Goal: Task Accomplishment & Management: Complete application form

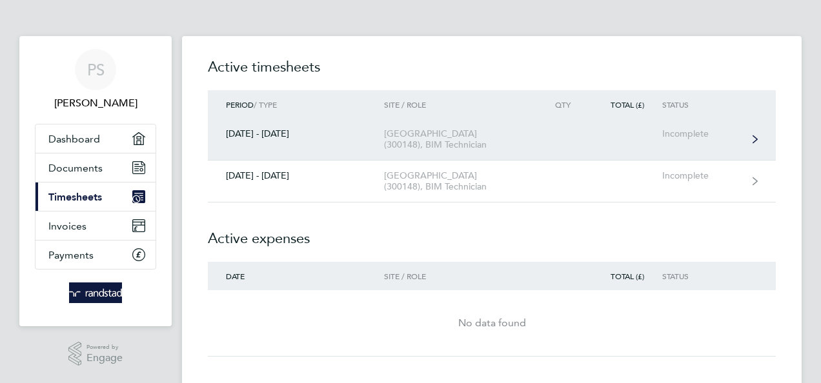
click at [392, 139] on div "[GEOGRAPHIC_DATA] (300148), BIM Technician" at bounding box center [458, 139] width 148 height 22
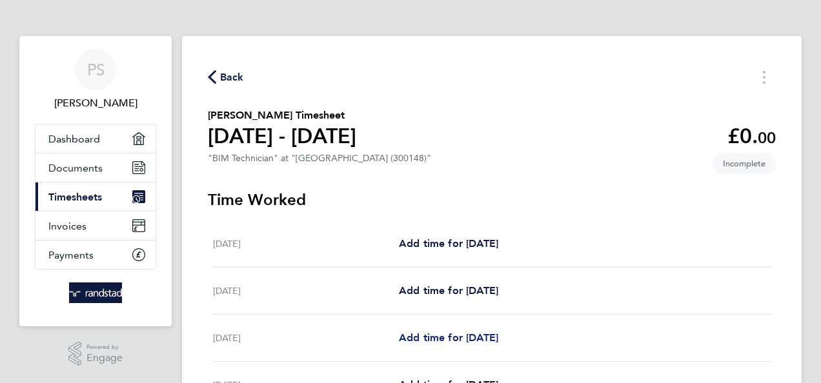
click at [453, 339] on span "Add time for [DATE]" at bounding box center [448, 338] width 99 height 12
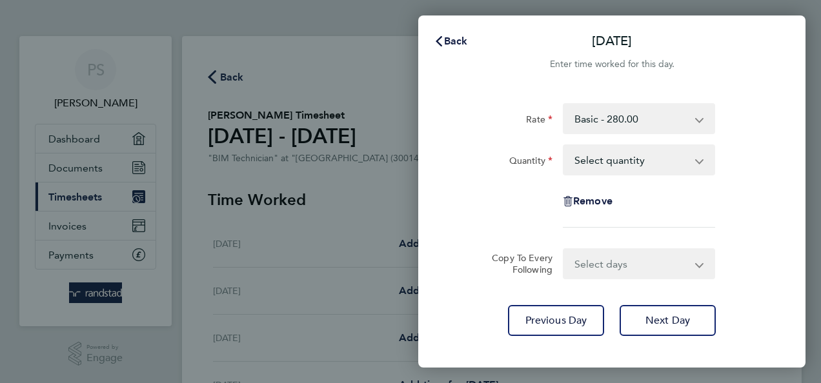
click at [619, 161] on select "Select quantity 0.5 1" at bounding box center [631, 160] width 134 height 28
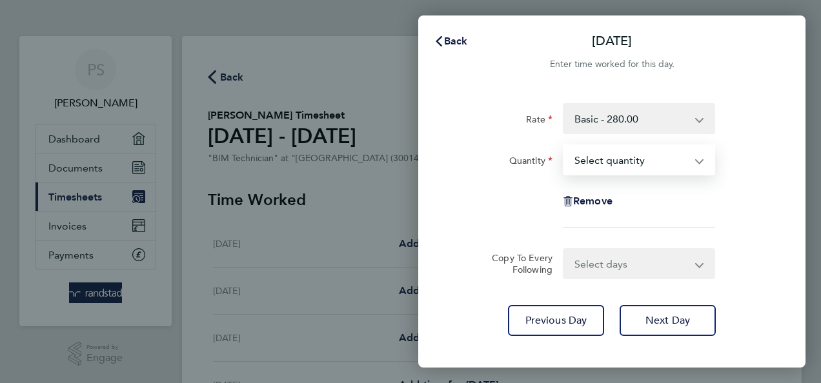
select select "1"
click at [564, 146] on select "Select quantity 0.5 1" at bounding box center [631, 160] width 134 height 28
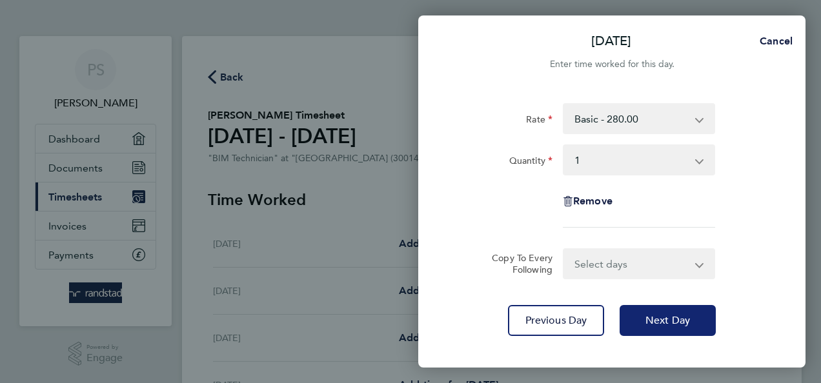
click at [651, 321] on span "Next Day" at bounding box center [668, 320] width 45 height 13
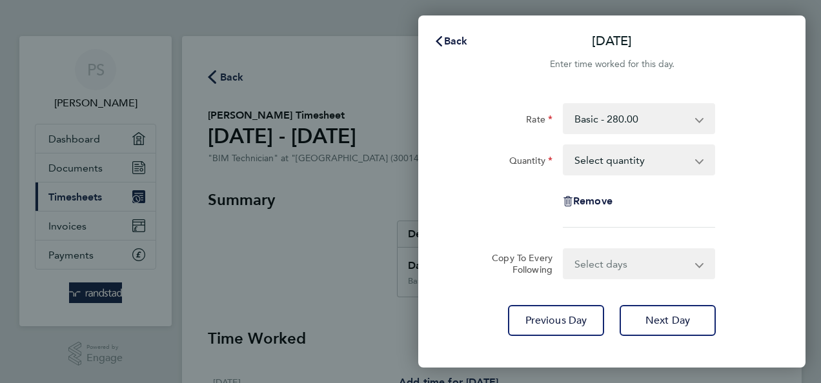
click at [602, 170] on select "Select quantity 0.5 1" at bounding box center [631, 160] width 134 height 28
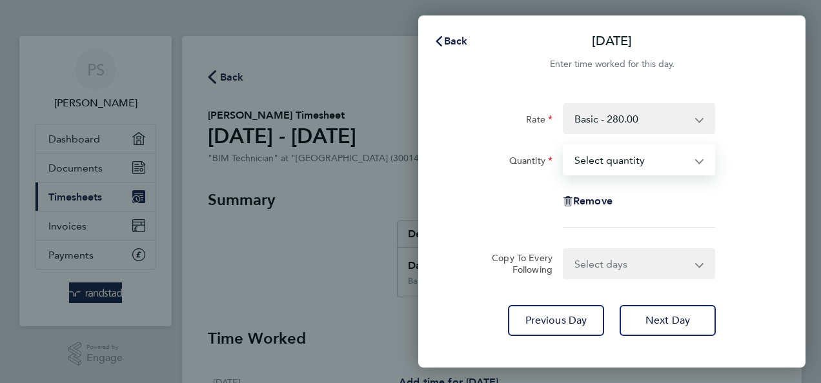
select select "1"
click at [564, 146] on select "Select quantity 0.5 1" at bounding box center [631, 160] width 134 height 28
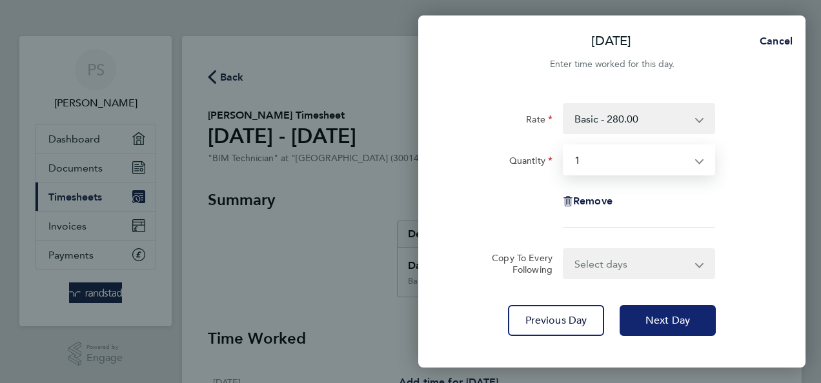
click at [640, 314] on button "Next Day" at bounding box center [668, 320] width 96 height 31
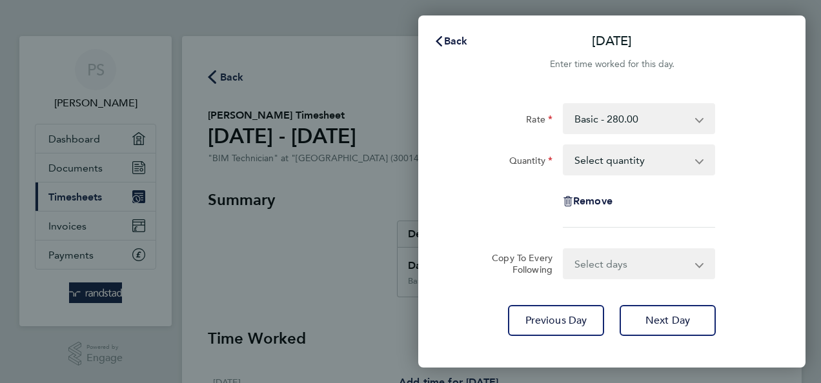
click at [623, 170] on select "Select quantity 0.5 1" at bounding box center [631, 160] width 134 height 28
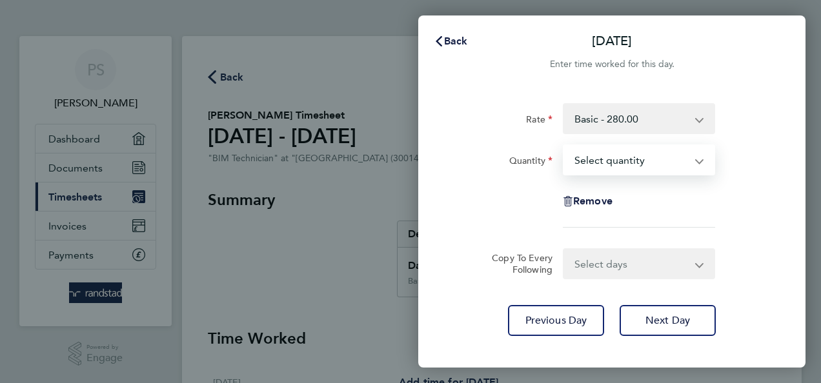
select select "1"
click at [564, 146] on select "Select quantity 0.5 1" at bounding box center [631, 160] width 134 height 28
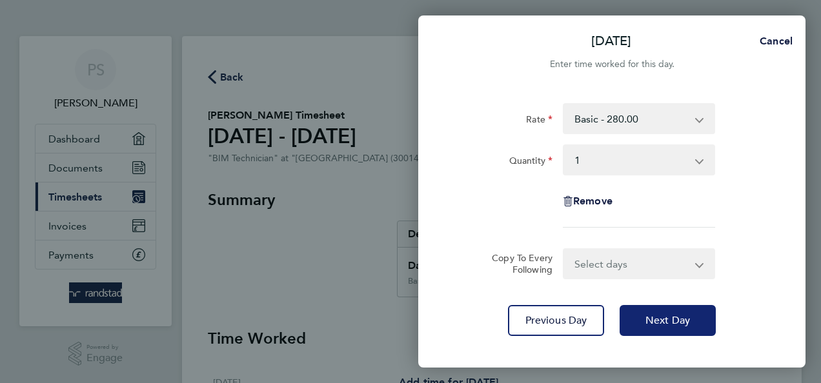
click at [664, 318] on span "Next Day" at bounding box center [668, 320] width 45 height 13
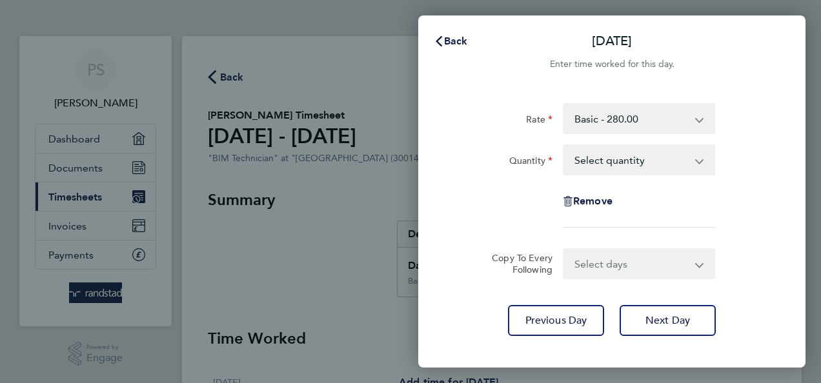
click at [678, 157] on select "Select quantity 0.5 1" at bounding box center [631, 160] width 134 height 28
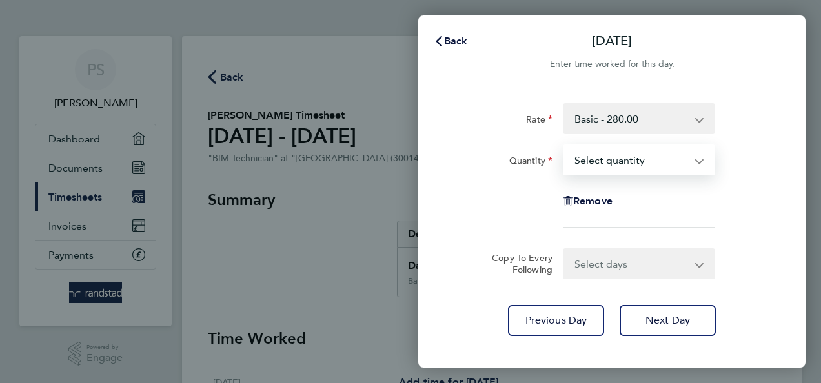
select select "1"
click at [564, 146] on select "Select quantity 0.5 1" at bounding box center [631, 160] width 134 height 28
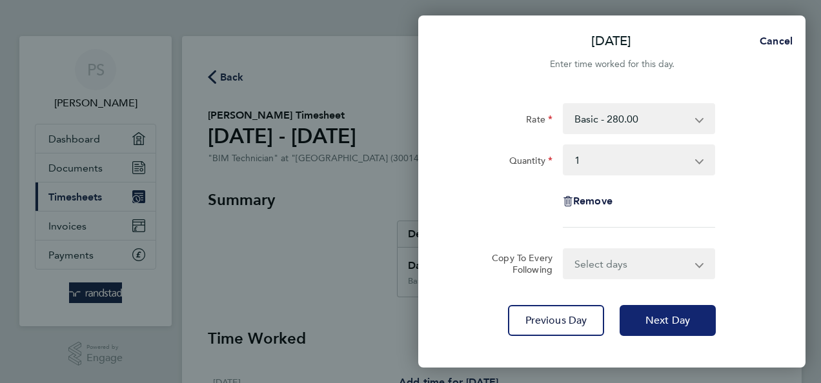
click at [693, 316] on button "Next Day" at bounding box center [668, 320] width 96 height 31
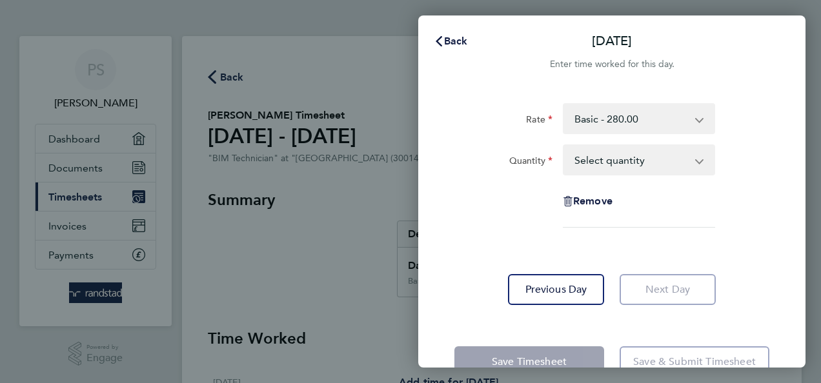
click at [663, 168] on select "Select quantity 0.5 1" at bounding box center [631, 160] width 134 height 28
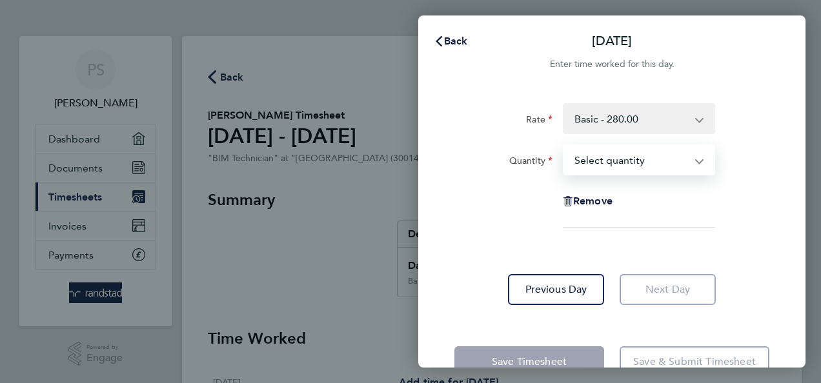
select select "1"
click at [564, 146] on select "Select quantity 0.5 1" at bounding box center [631, 160] width 134 height 28
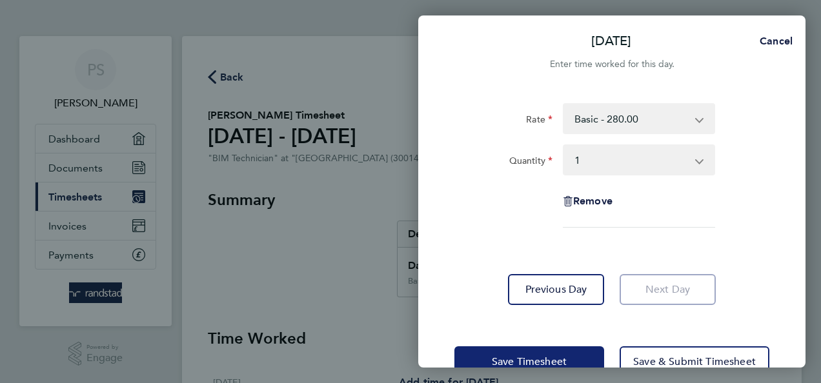
click at [518, 362] on span "Save Timesheet" at bounding box center [529, 362] width 75 height 13
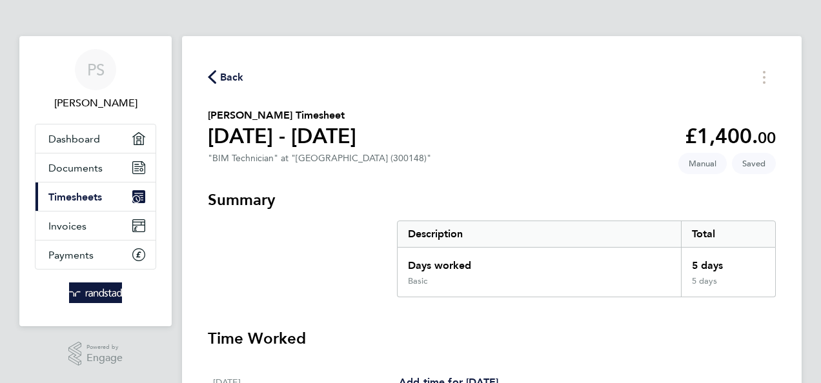
drag, startPoint x: 724, startPoint y: 181, endPoint x: 730, endPoint y: 239, distance: 58.4
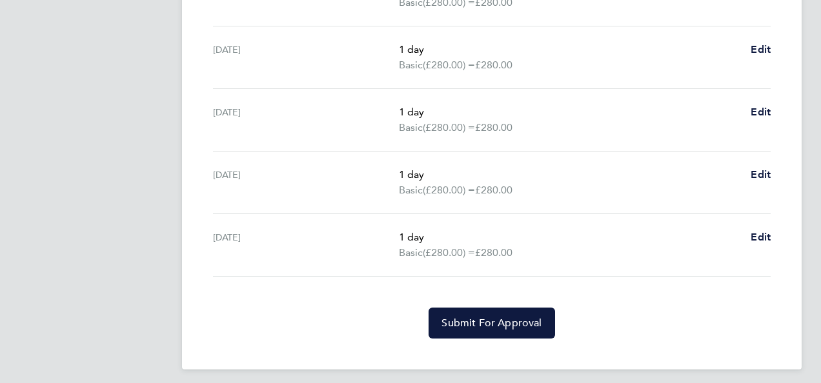
scroll to position [495, 0]
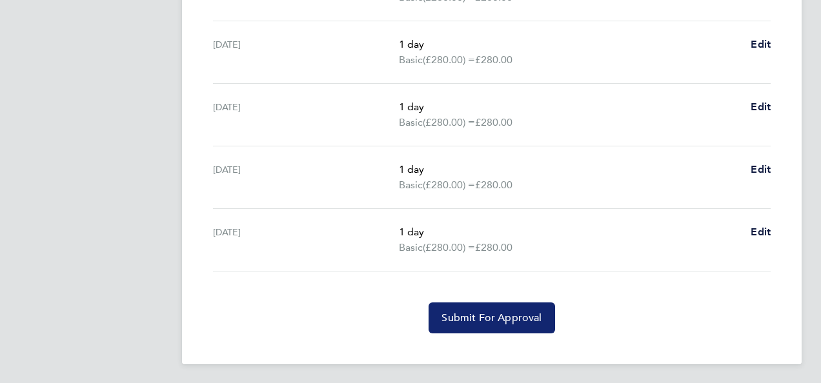
click at [494, 321] on span "Submit For Approval" at bounding box center [492, 318] width 100 height 13
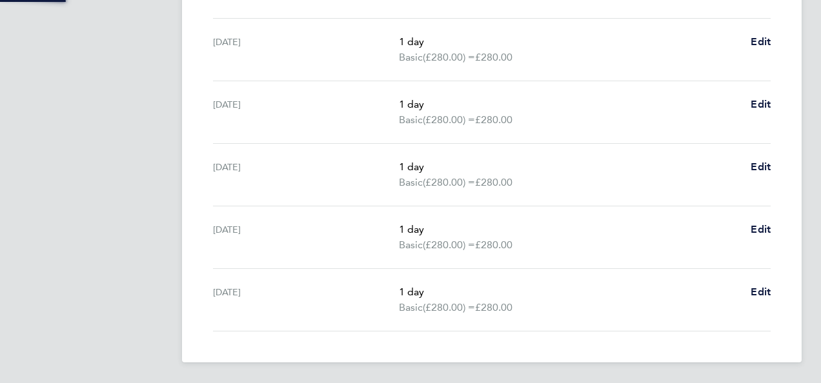
scroll to position [433, 0]
select select "1"
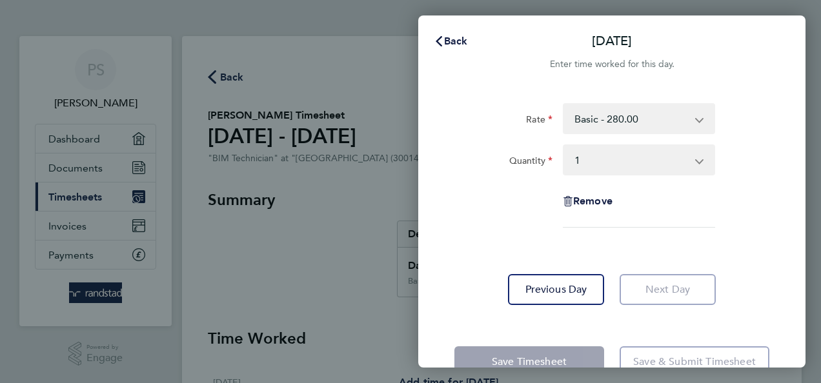
click at [655, 354] on app-form-button "Save & Submit Timesheet" at bounding box center [691, 362] width 158 height 31
click at [296, 171] on div "Back [DATE] Enter time worked for this day. Rate Basic - 280.00 Quantity Select…" at bounding box center [410, 191] width 821 height 383
click at [664, 345] on div "Save Timesheet Save & Submit Timesheet" at bounding box center [611, 362] width 387 height 83
click at [659, 357] on app-form-button "Save & Submit Timesheet" at bounding box center [691, 362] width 158 height 31
click at [657, 356] on app-form-button "Save & Submit Timesheet" at bounding box center [691, 362] width 158 height 31
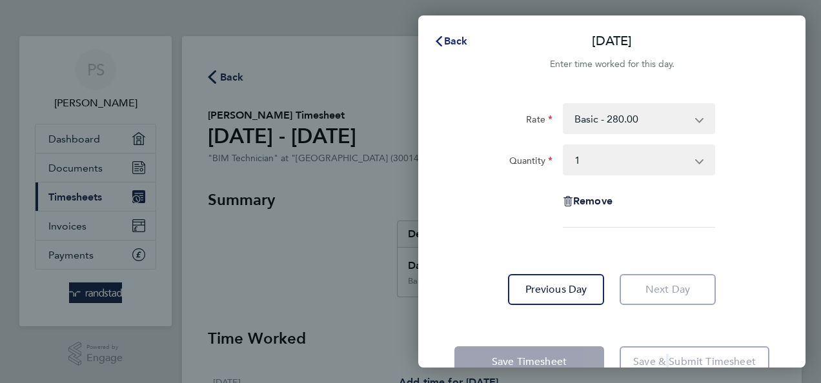
click at [450, 39] on span "Back" at bounding box center [456, 41] width 24 height 12
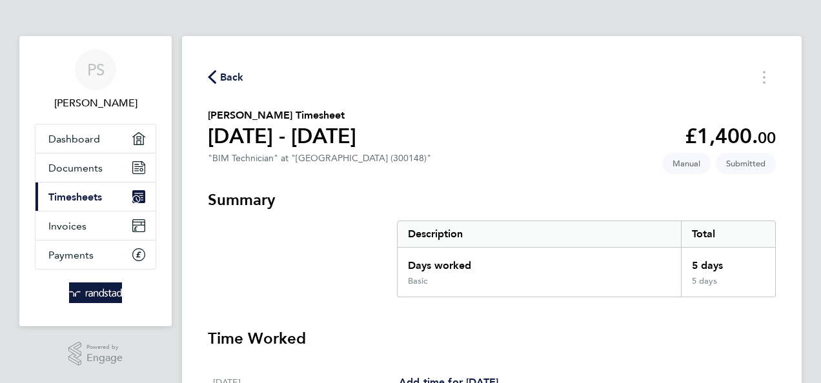
click at [79, 198] on span "Timesheets" at bounding box center [75, 197] width 54 height 12
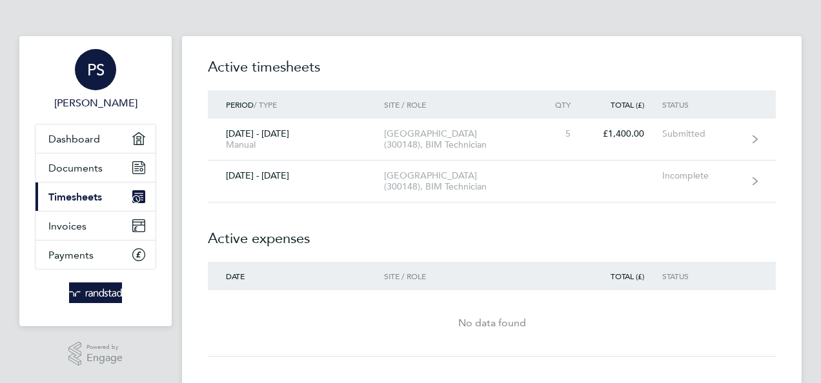
click at [87, 65] on span "PS" at bounding box center [95, 69] width 17 height 17
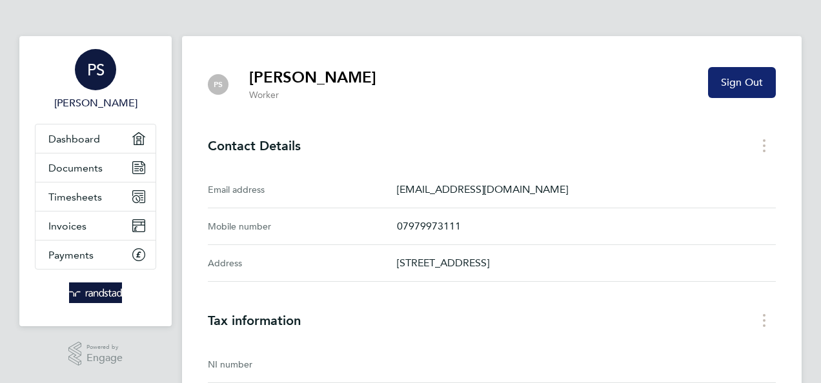
click at [728, 81] on span "Sign Out" at bounding box center [742, 82] width 42 height 13
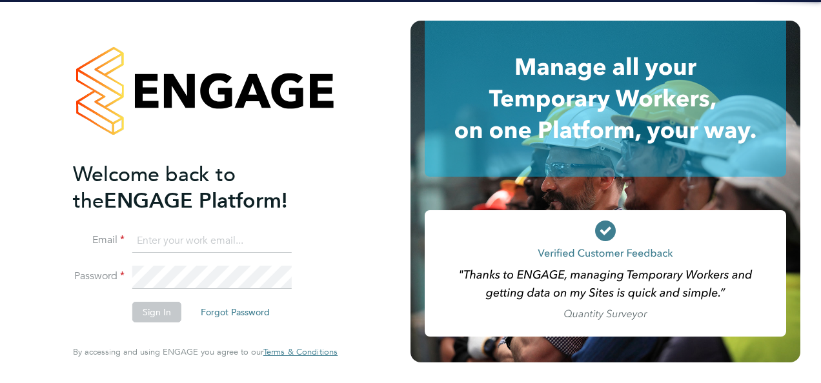
type input "[EMAIL_ADDRESS][DOMAIN_NAME]"
